Goal: Transaction & Acquisition: Purchase product/service

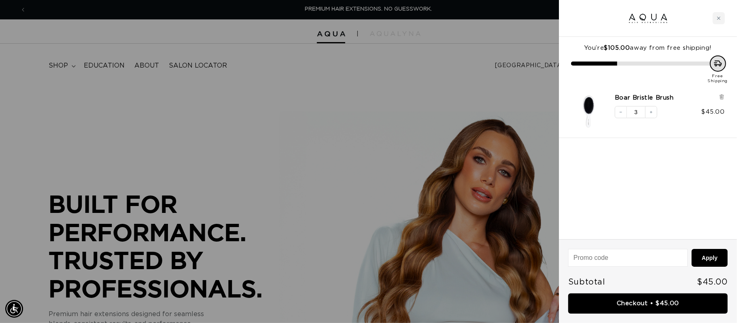
click at [424, 89] on div at bounding box center [368, 161] width 737 height 323
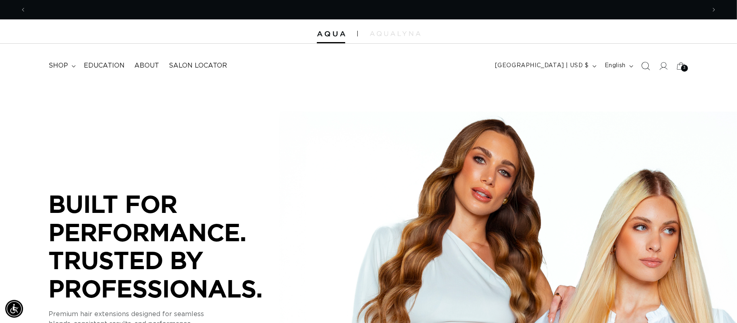
scroll to position [0, 680]
click at [648, 66] on icon "Search" at bounding box center [645, 66] width 8 height 8
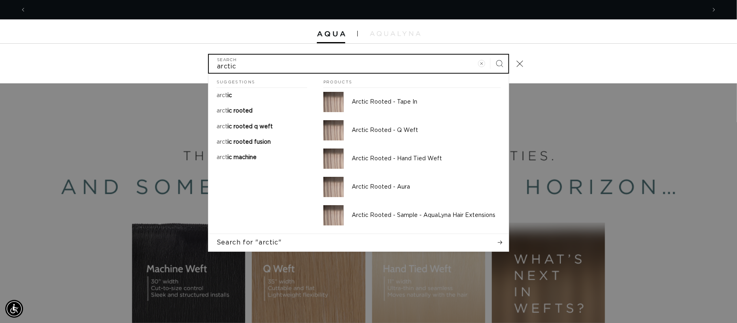
scroll to position [0, 1359]
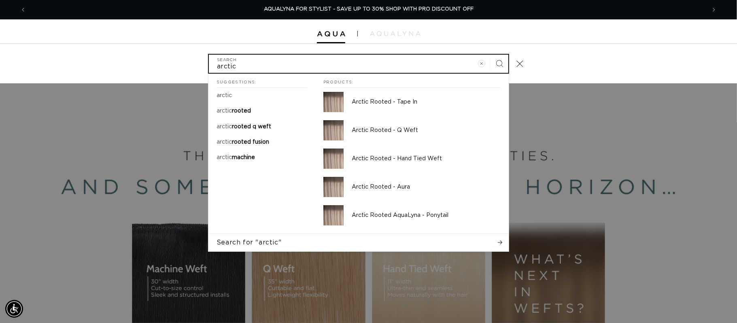
type input "arctic"
click at [490, 55] on button "Search" at bounding box center [499, 64] width 18 height 18
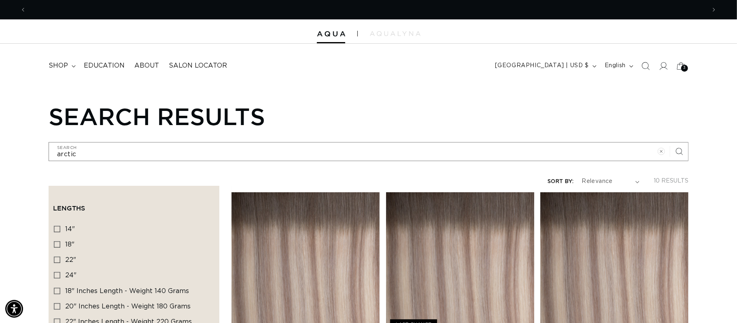
scroll to position [0, 680]
